Goal: Find specific page/section: Find specific page/section

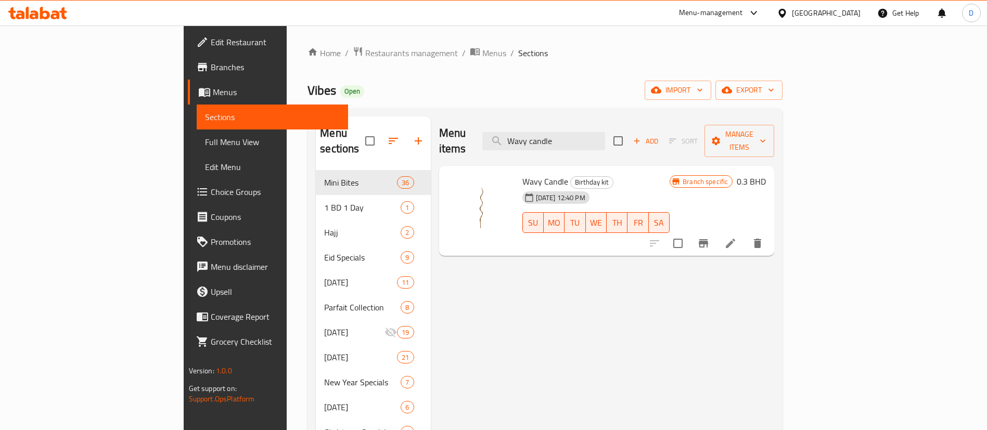
click at [365, 55] on span "Restaurants management" at bounding box center [411, 53] width 93 height 12
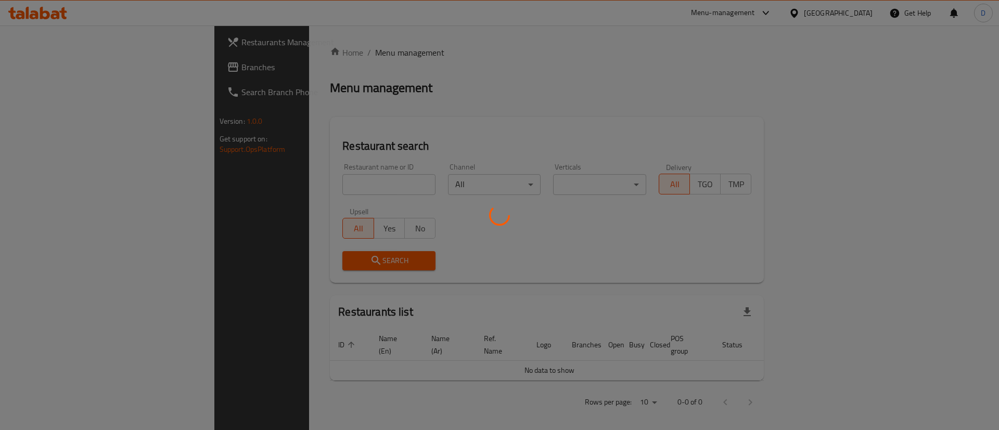
click at [293, 191] on div at bounding box center [499, 215] width 999 height 430
click at [291, 190] on div at bounding box center [499, 215] width 999 height 430
click at [286, 185] on div at bounding box center [499, 215] width 999 height 430
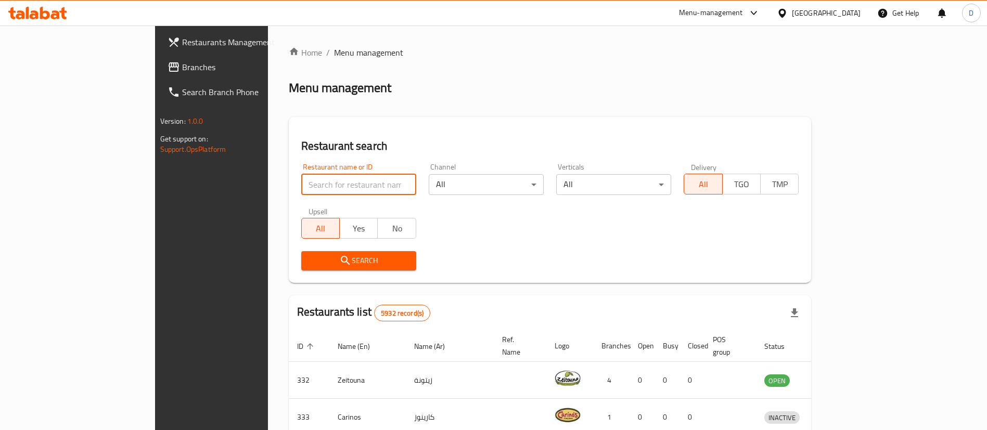
click at [301, 183] on input "search" at bounding box center [358, 184] width 115 height 21
type input "momos"
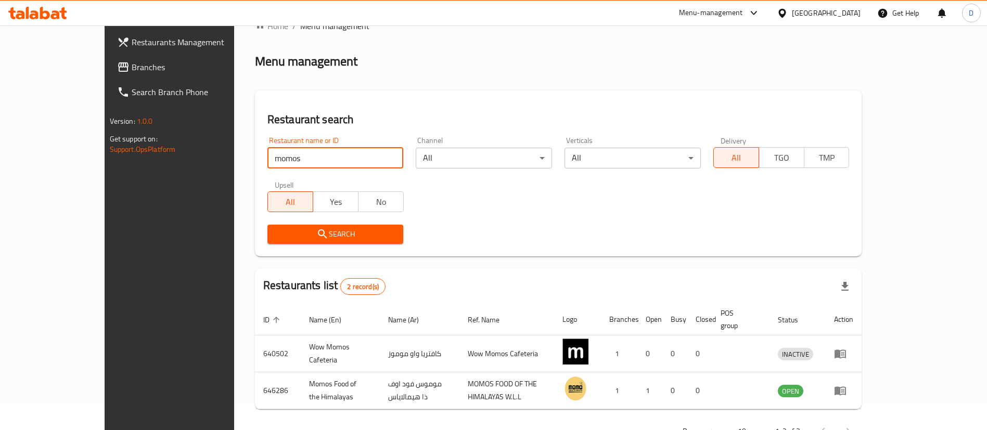
scroll to position [50, 0]
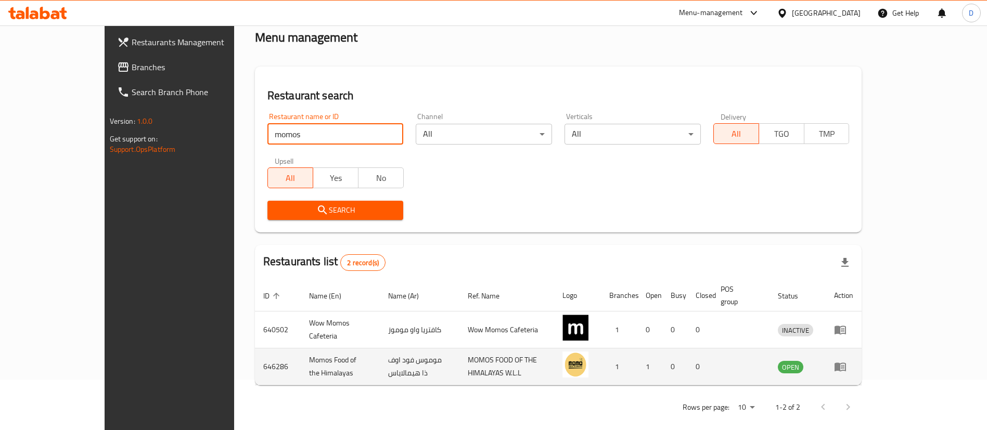
click at [255, 352] on td "646286" at bounding box center [278, 366] width 46 height 37
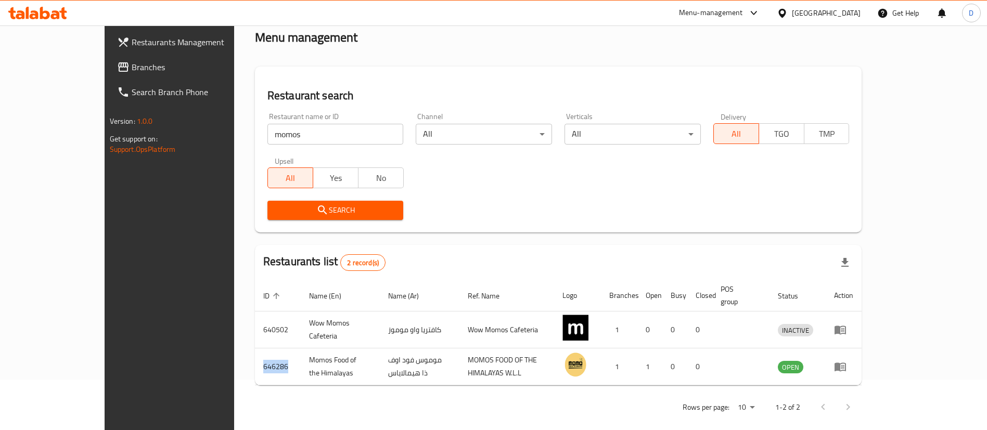
copy td "646286"
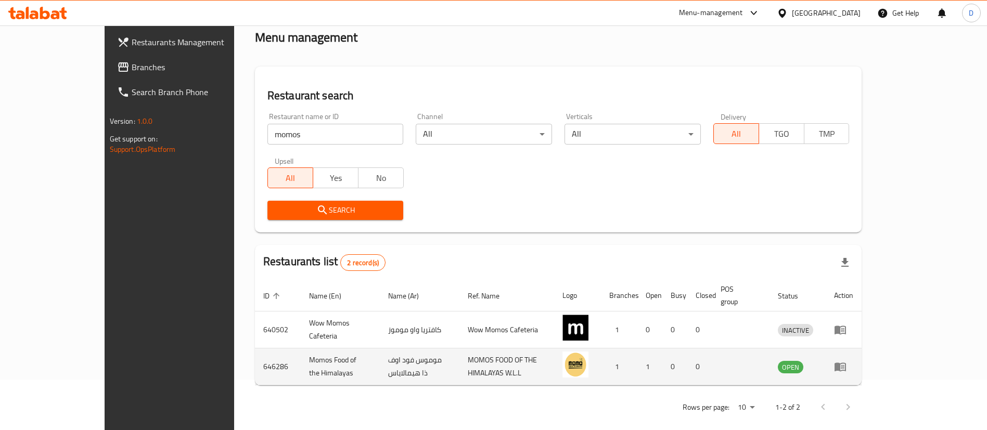
click at [301, 353] on td "Momos Food of the Himalayas" at bounding box center [340, 366] width 79 height 37
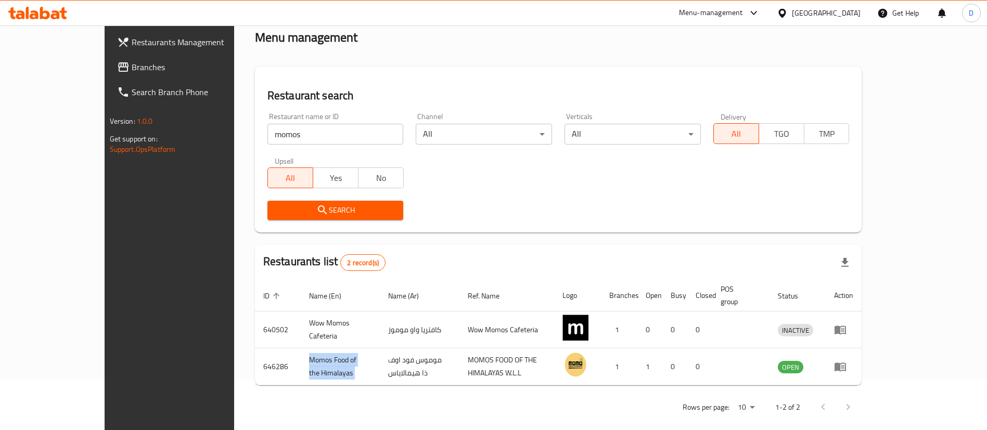
copy td "Momos Food of the Himalayas"
click at [435, 80] on div "Restaurant search Restaurant name or ID momos Restaurant name or ID Channel All…" at bounding box center [558, 150] width 607 height 166
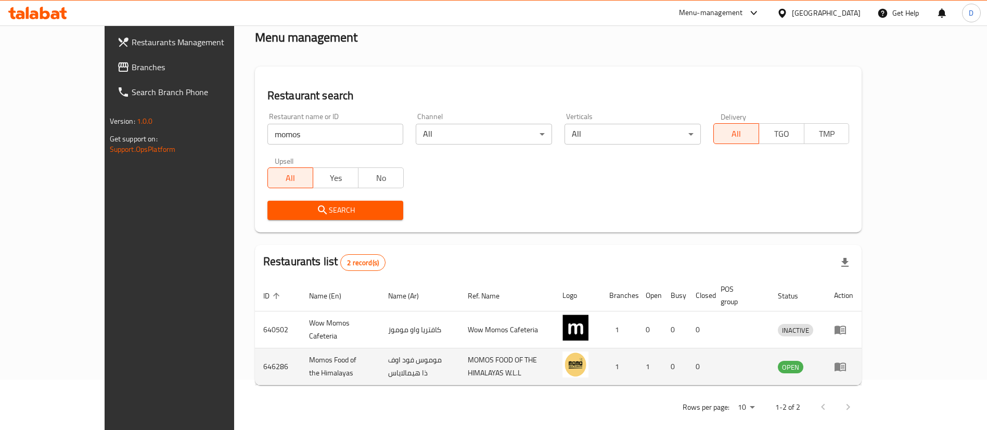
click at [846, 363] on icon "enhanced table" at bounding box center [839, 367] width 11 height 9
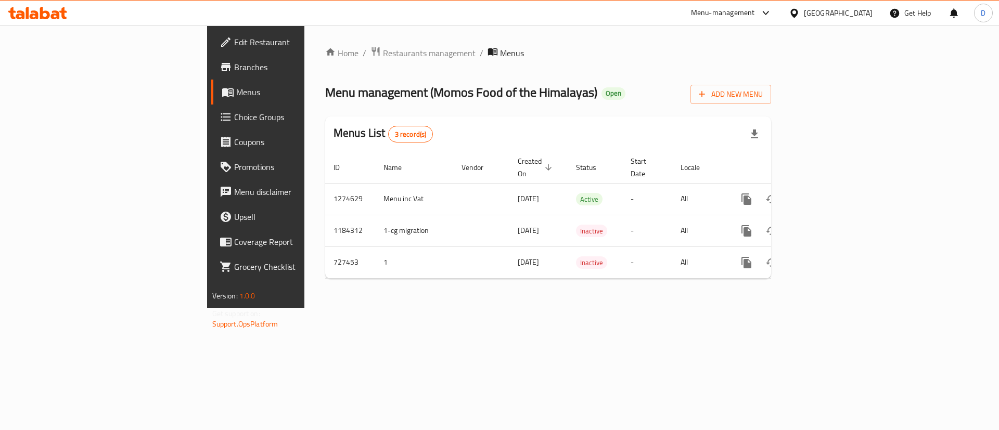
click at [234, 67] on span "Branches" at bounding box center [300, 67] width 132 height 12
